Goal: Task Accomplishment & Management: Complete application form

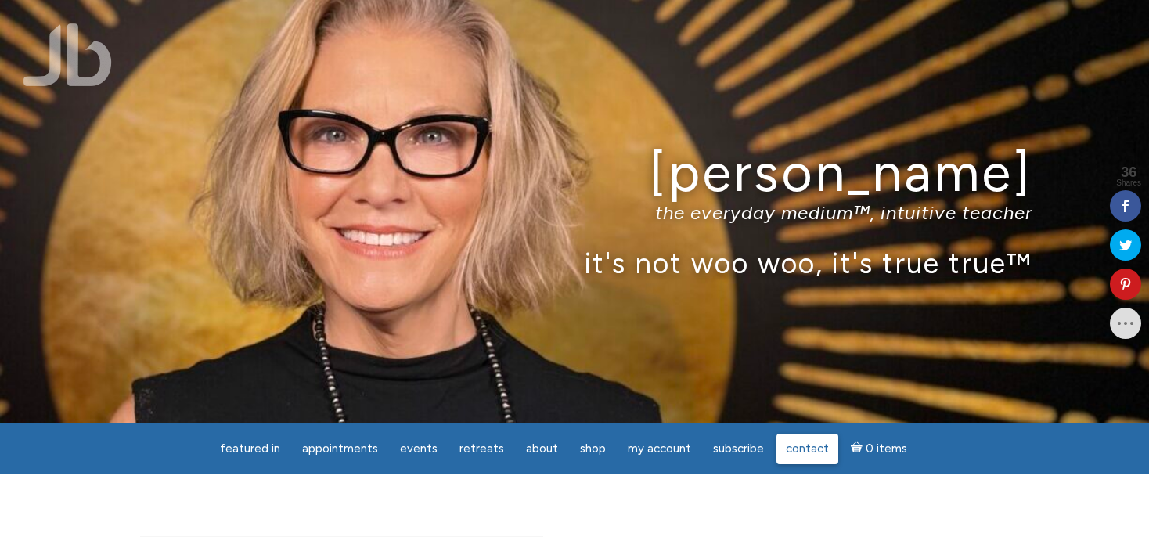
click at [801, 450] on span "Contact" at bounding box center [807, 448] width 43 height 14
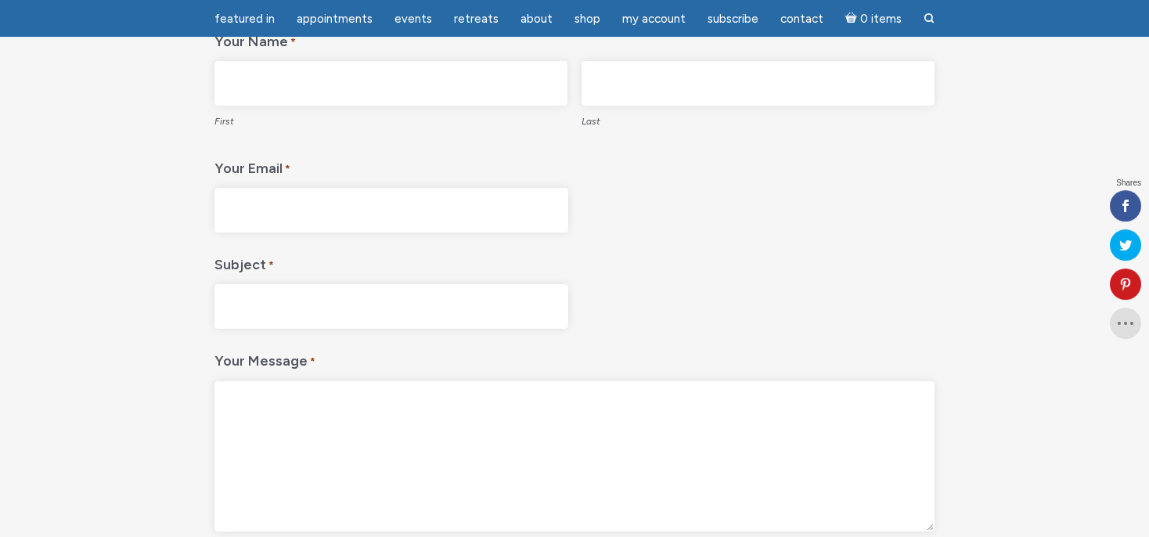
scroll to position [247, 0]
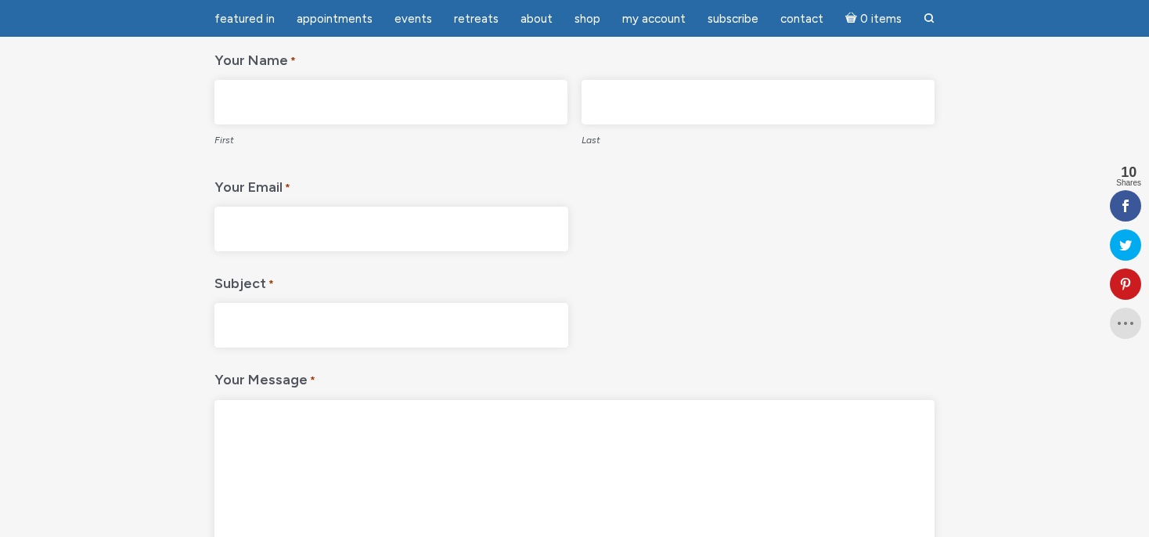
click at [323, 97] on input "First" at bounding box center [390, 102] width 353 height 45
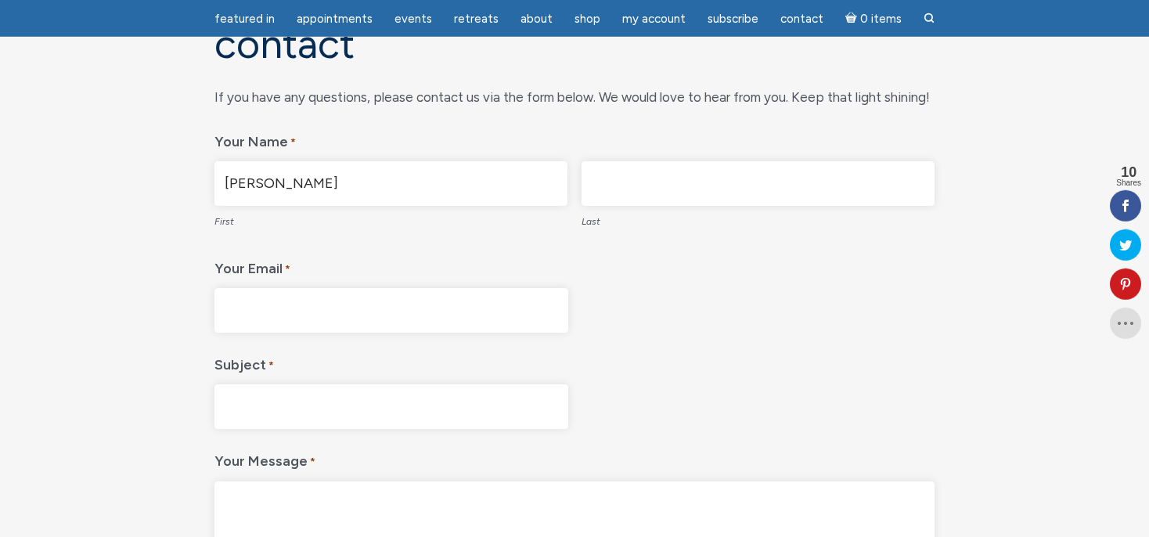
scroll to position [165, 0]
type input "Ellie"
click at [439, 321] on input "Your Email *" at bounding box center [391, 311] width 354 height 45
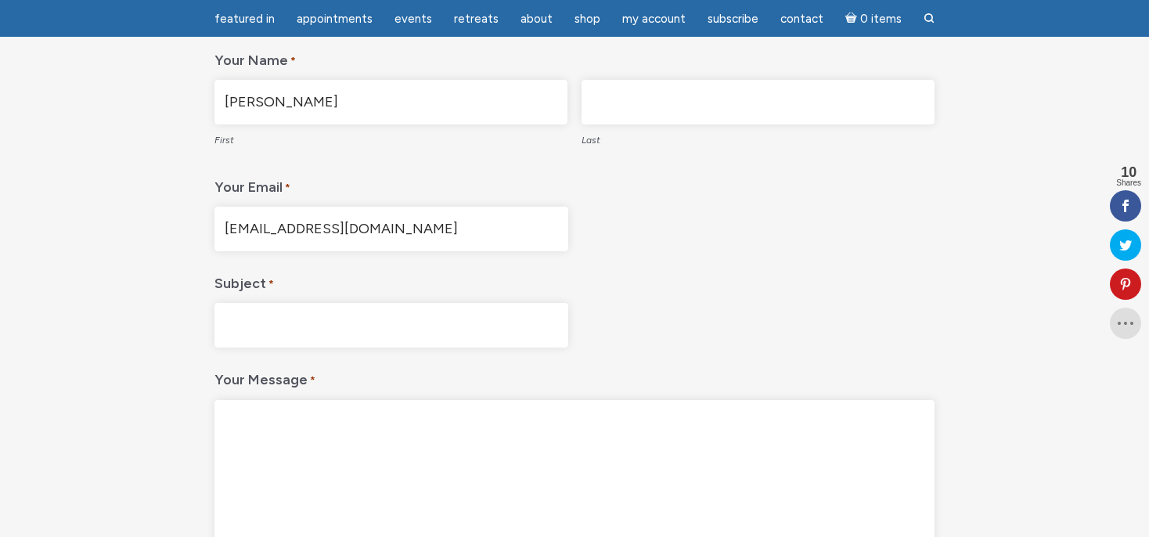
type input "umkaclub@yahoo.com"
click at [453, 336] on input "Subject *" at bounding box center [391, 325] width 354 height 45
type input "Appointment"
click at [501, 424] on textarea "Your Message *" at bounding box center [574, 475] width 720 height 150
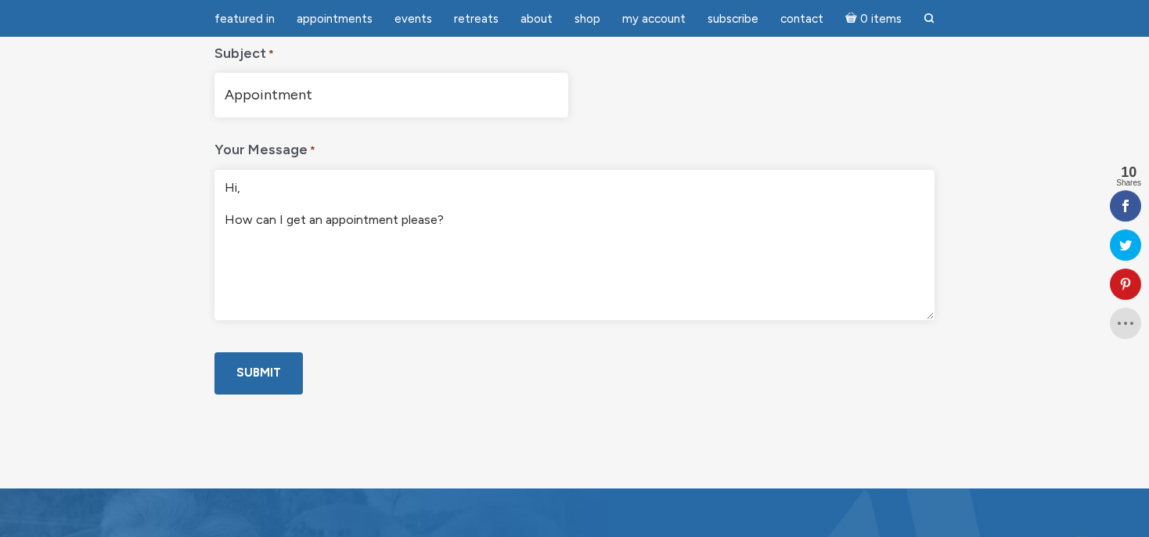
scroll to position [495, 0]
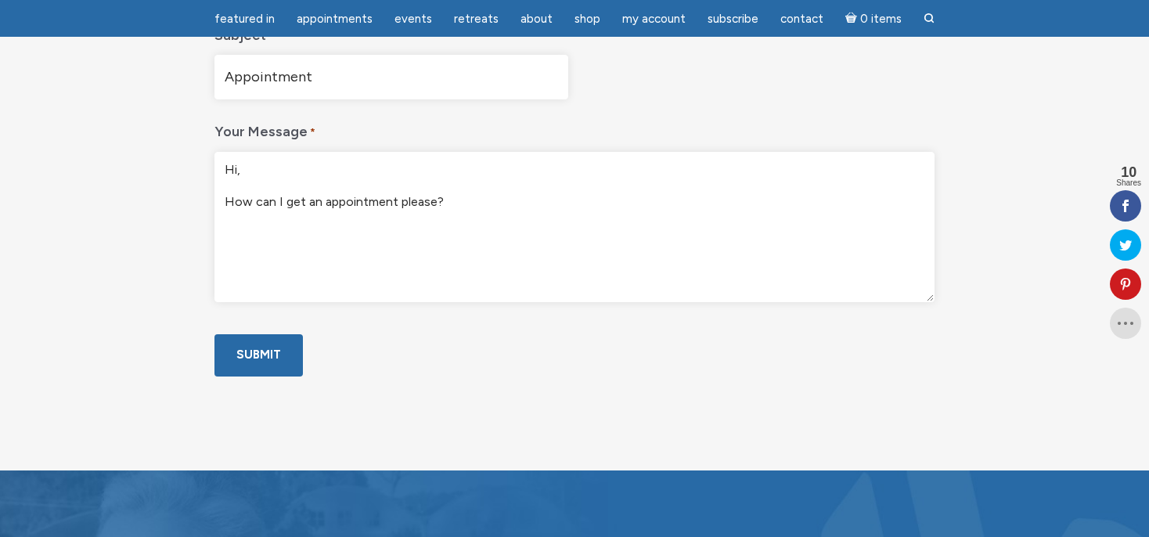
type textarea "Hi, How can I get an appointment please?"
click at [256, 376] on input "Submit" at bounding box center [258, 354] width 88 height 41
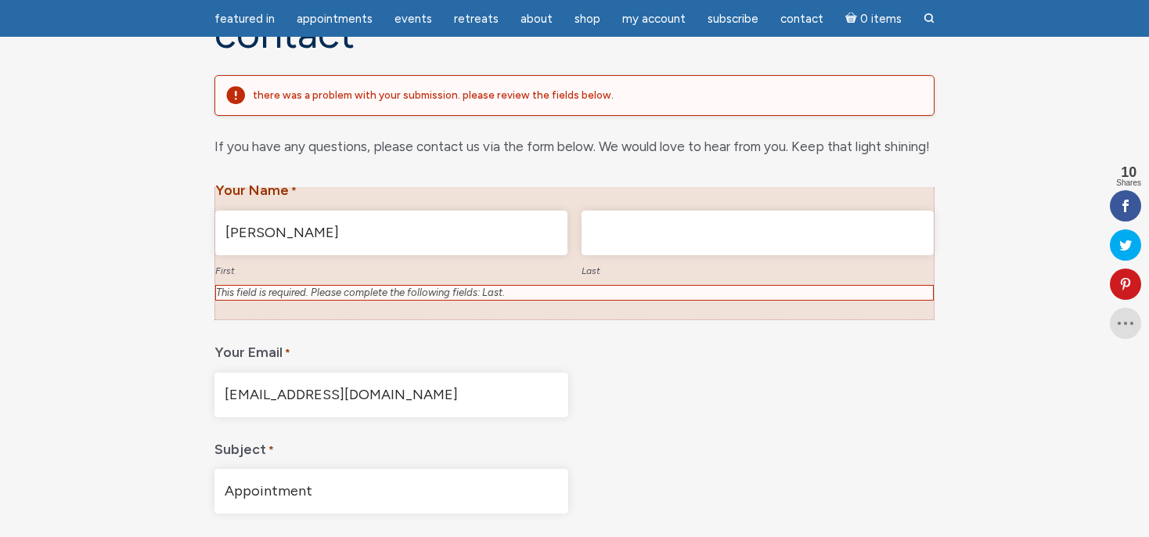
click at [353, 246] on input "Ellie" at bounding box center [391, 232] width 352 height 45
click at [625, 351] on div "Your Email * umkaclub@yahoo.com" at bounding box center [574, 375] width 720 height 84
click at [634, 234] on input "Last" at bounding box center [757, 232] width 352 height 45
type input "Bronstein"
click at [1006, 202] on div "Contact There was a problem with your submission. Please review the fields belo…" at bounding box center [574, 416] width 892 height 809
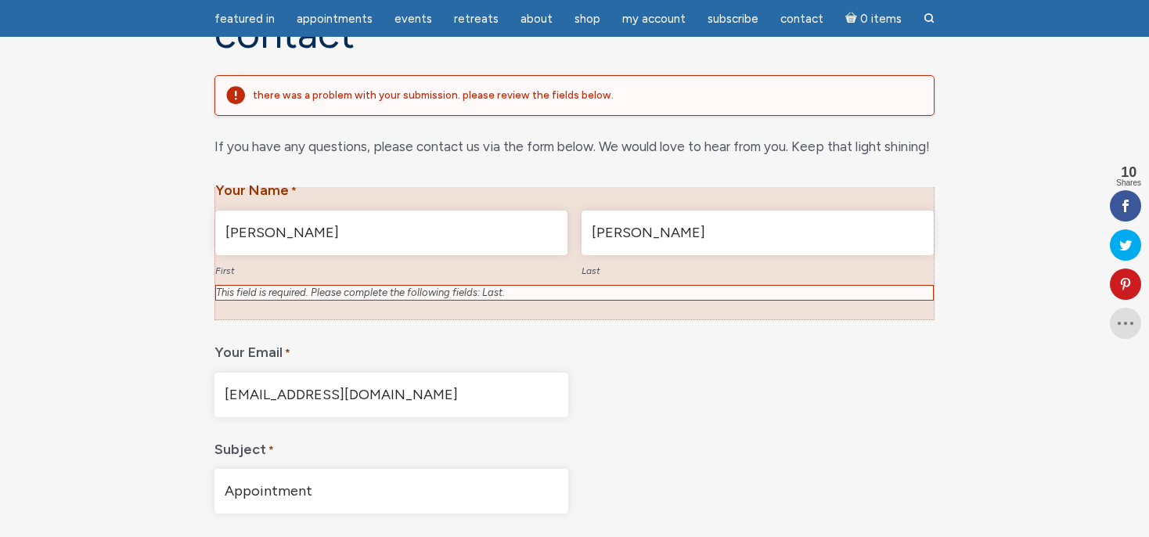
click at [828, 390] on div "umkaclub@yahoo.com" at bounding box center [574, 394] width 720 height 45
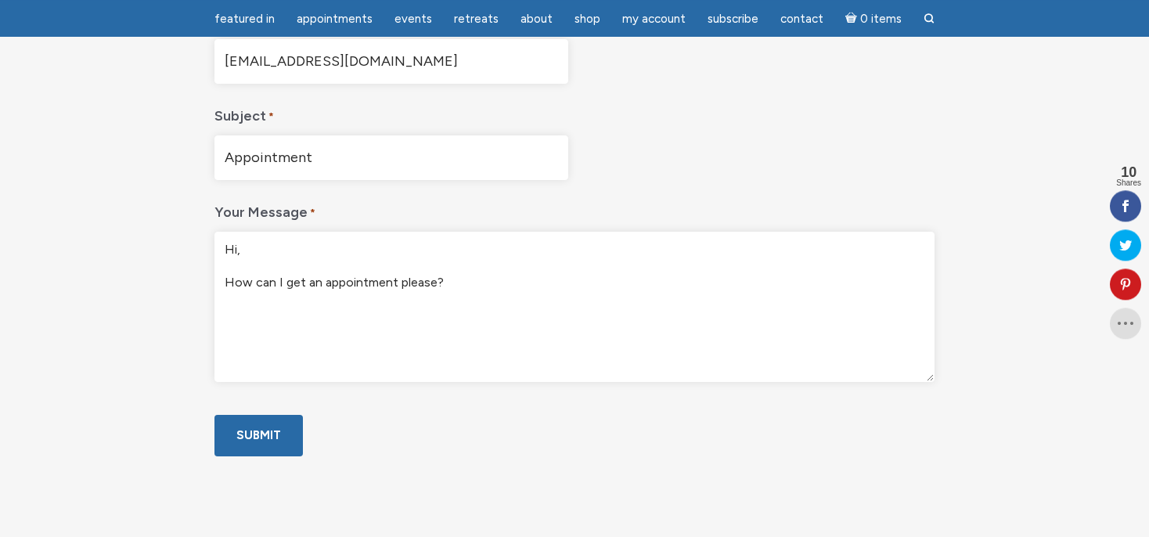
scroll to position [589, 0]
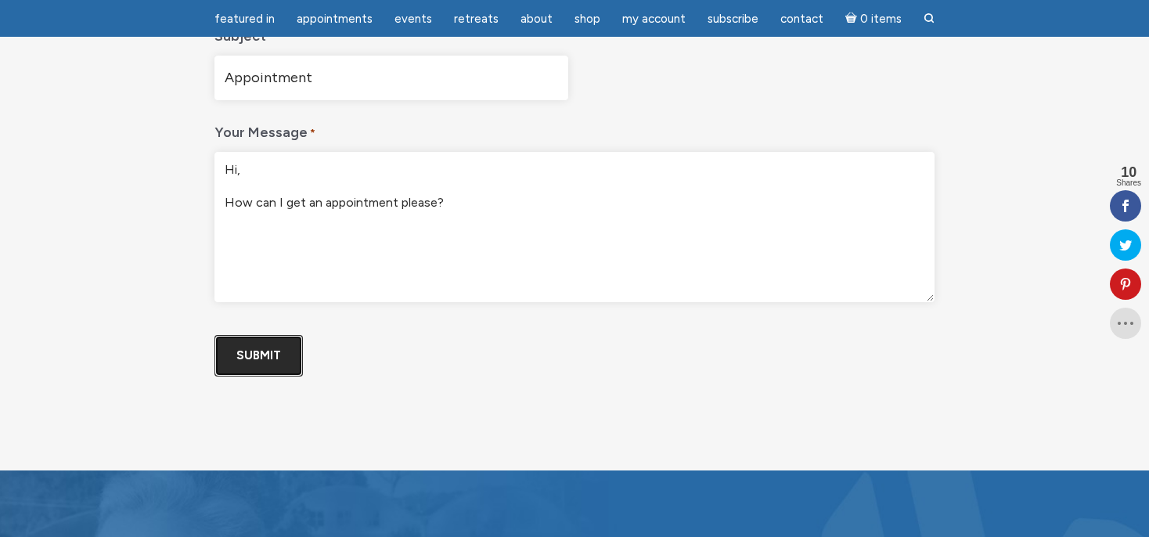
click at [268, 354] on input "Submit" at bounding box center [258, 355] width 88 height 41
